Goal: Task Accomplishment & Management: Manage account settings

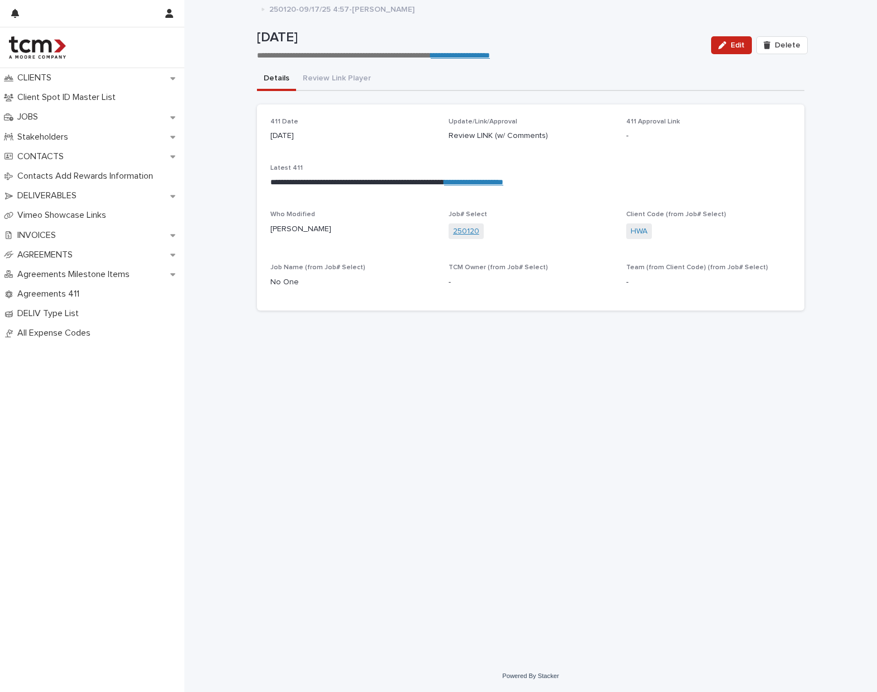
click at [476, 227] on link "250120" at bounding box center [466, 232] width 26 height 12
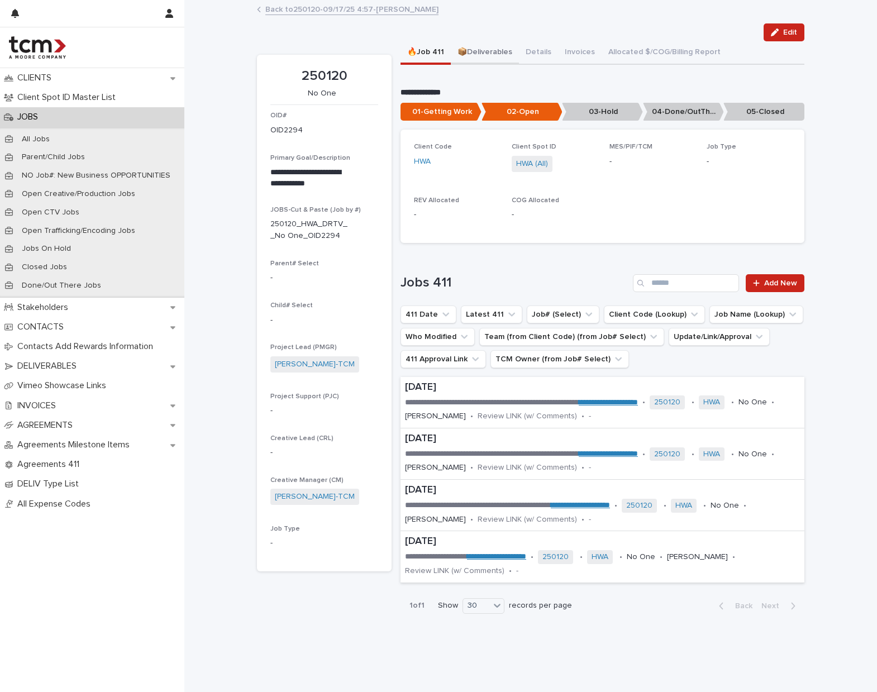
click at [488, 53] on button "📦Deliverables" at bounding box center [485, 52] width 68 height 23
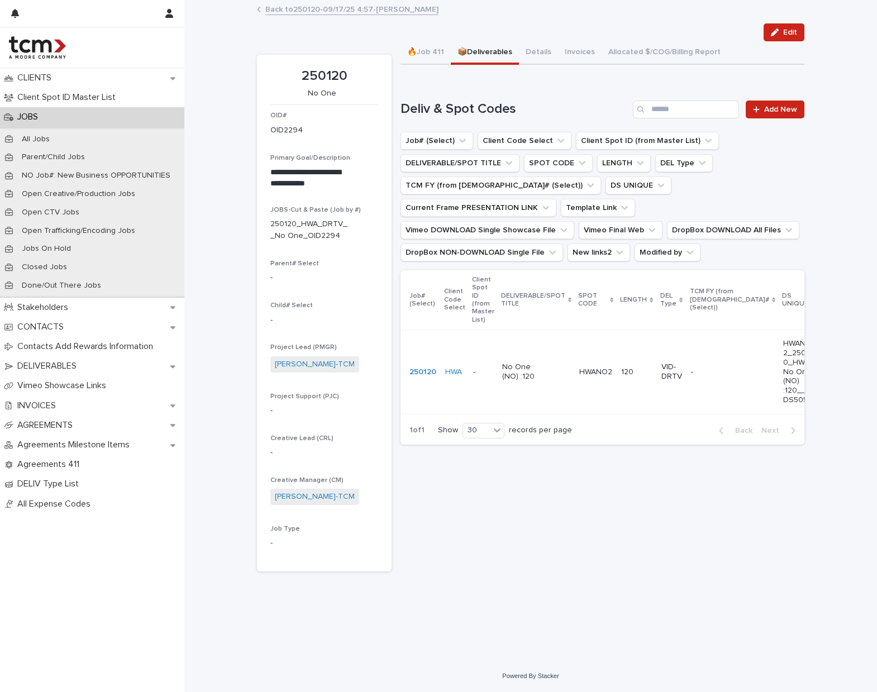
click at [540, 365] on div "No One (NO) :120" at bounding box center [536, 372] width 68 height 28
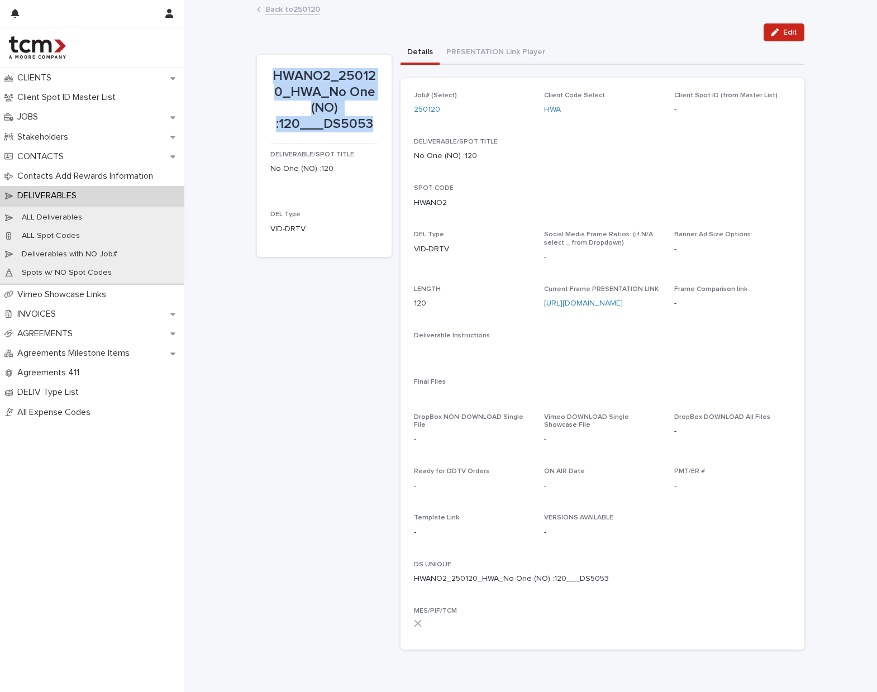
drag, startPoint x: 368, startPoint y: 121, endPoint x: 276, endPoint y: 66, distance: 107.0
click at [276, 66] on div "HWANO2_250120_HWA_No One (NO) :120___DS5053" at bounding box center [324, 99] width 108 height 66
copy p "HWANO2_250120_HWA_No One (NO) :120___DS5053"
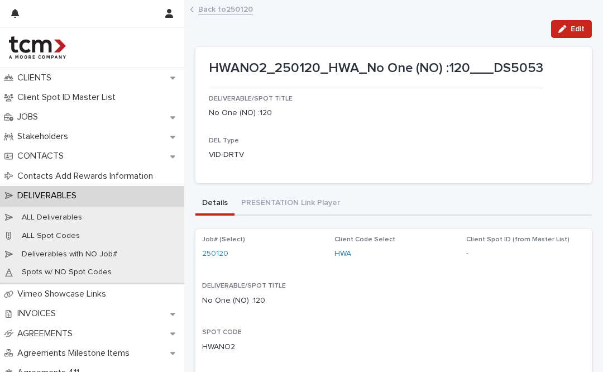
click at [323, 111] on p "No One (NO) :120" at bounding box center [293, 113] width 168 height 12
click at [261, 114] on p "No One (NO) :120" at bounding box center [293, 113] width 168 height 12
drag, startPoint x: 268, startPoint y: 111, endPoint x: 200, endPoint y: 107, distance: 68.3
click at [200, 107] on section "HWANO2_250120_HWA_No One (NO) :120___DS5053 DELIVERABLE/SPOT TITLE No One (NO) …" at bounding box center [393, 115] width 397 height 136
click at [551, 32] on button "Edit" at bounding box center [571, 29] width 41 height 18
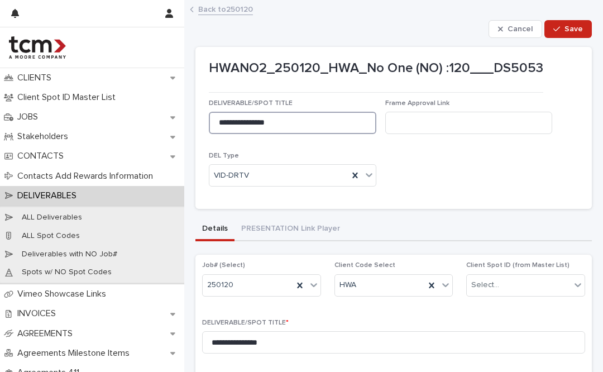
click at [266, 122] on input "**********" at bounding box center [293, 123] width 168 height 22
type input "**********"
click at [551, 24] on button "Save" at bounding box center [568, 29] width 47 height 18
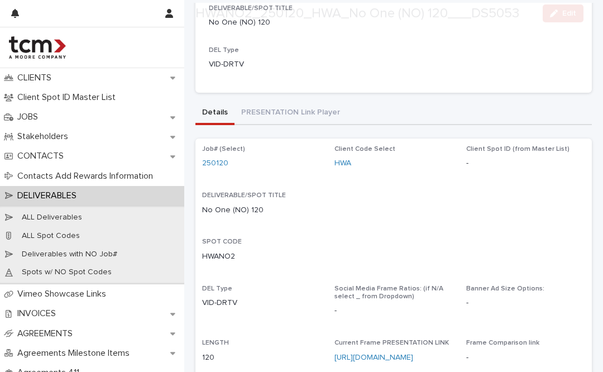
scroll to position [187, 0]
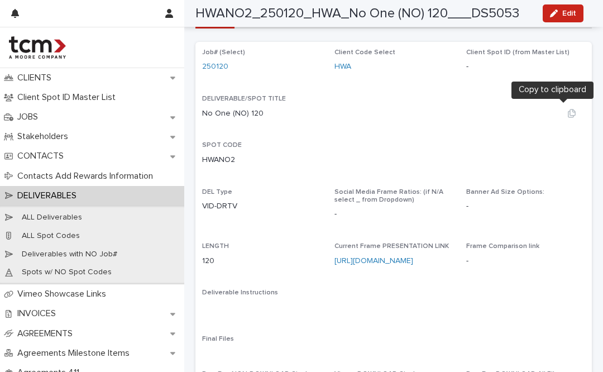
click at [568, 109] on icon "button" at bounding box center [572, 113] width 9 height 9
